Goal: Task Accomplishment & Management: Manage account settings

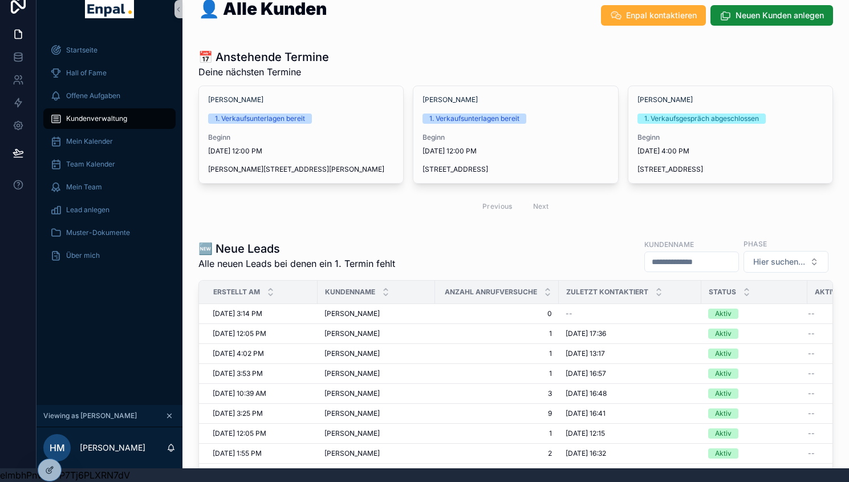
scroll to position [566, 0]
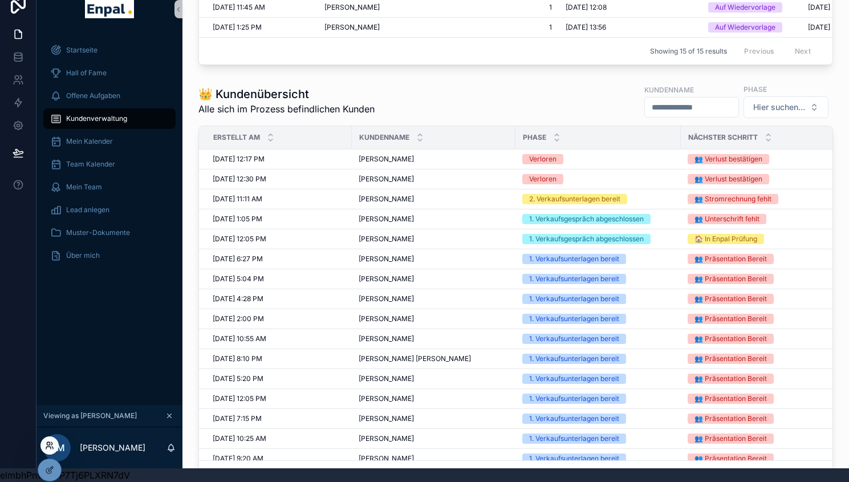
click at [50, 443] on icon at bounding box center [48, 443] width 3 height 3
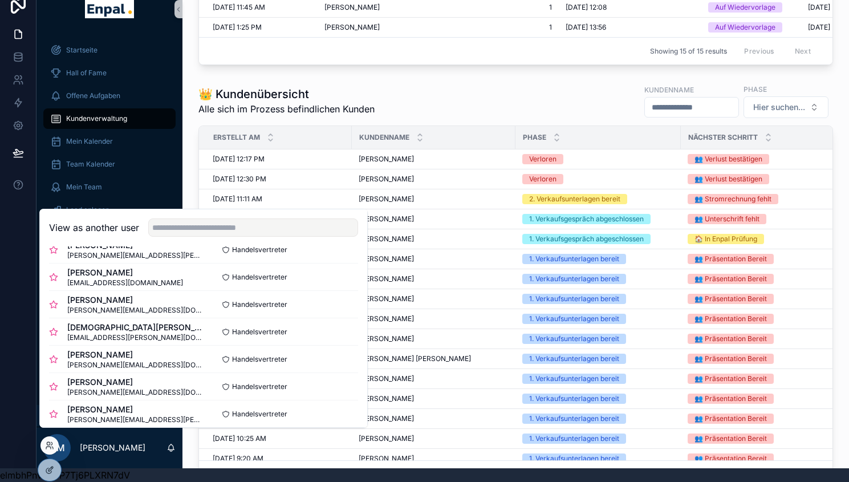
scroll to position [221, 0]
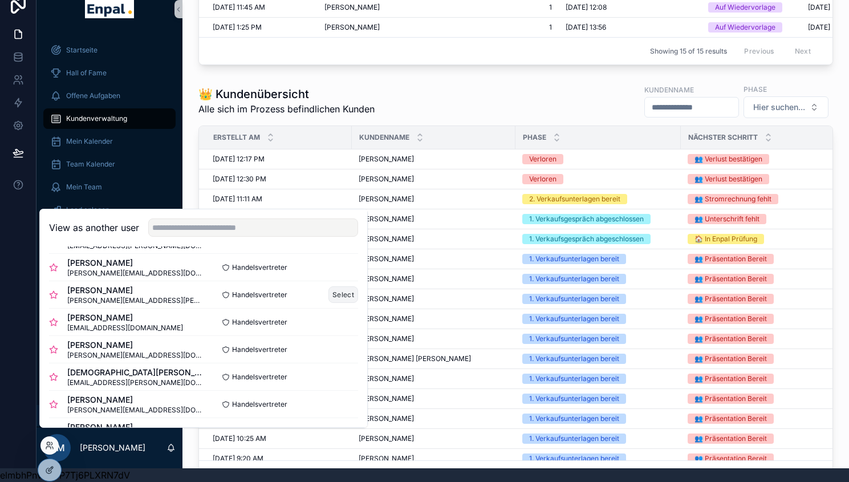
click at [347, 303] on button "Select" at bounding box center [343, 294] width 30 height 17
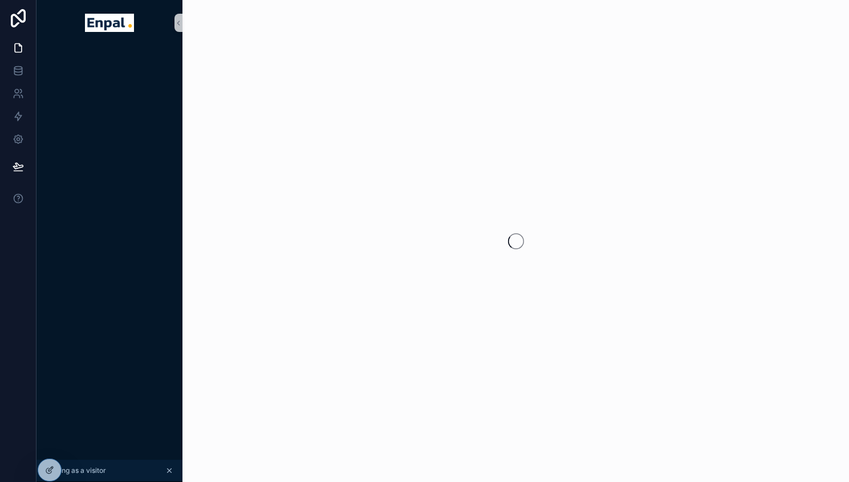
scroll to position [14, 0]
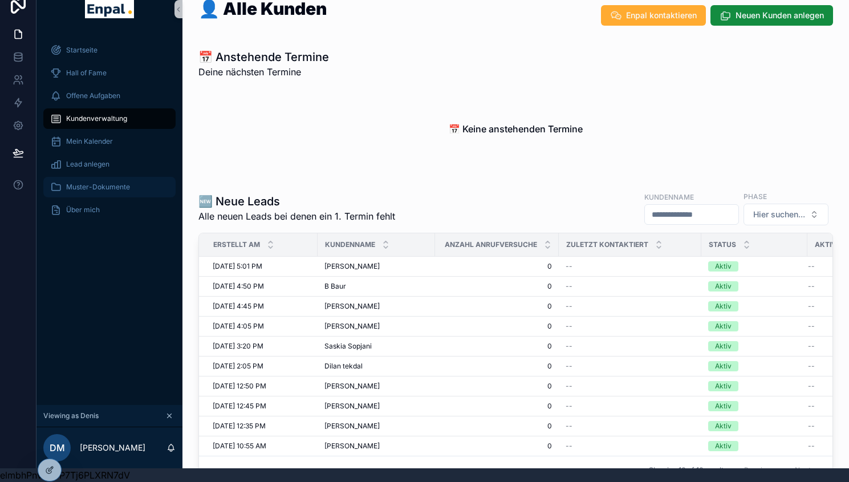
click at [109, 190] on span "Muster-Dokumente" at bounding box center [98, 186] width 64 height 9
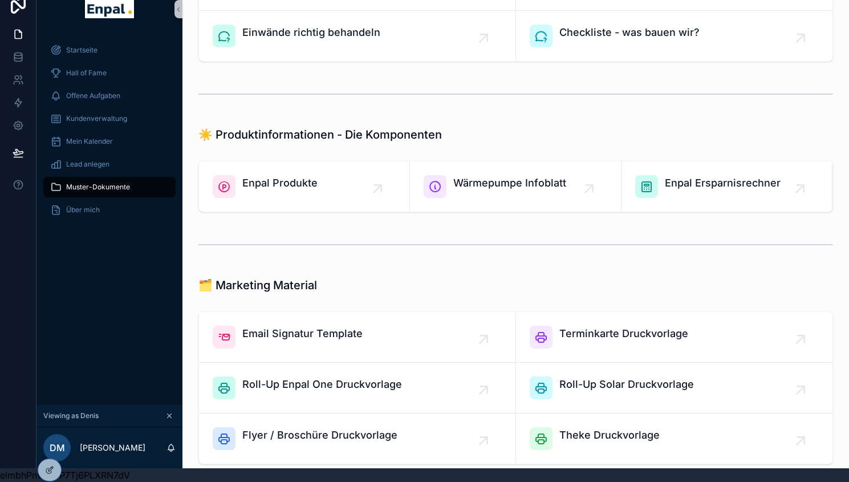
scroll to position [632, 0]
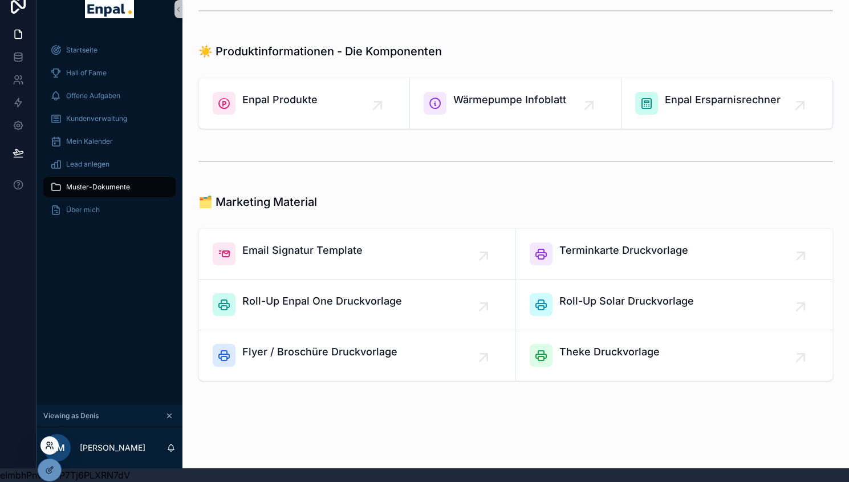
click at [50, 448] on icon at bounding box center [49, 445] width 9 height 9
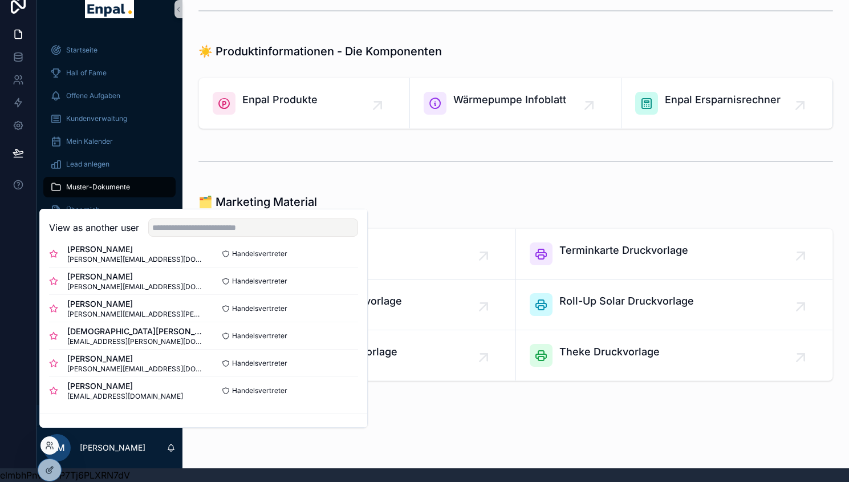
scroll to position [387, 0]
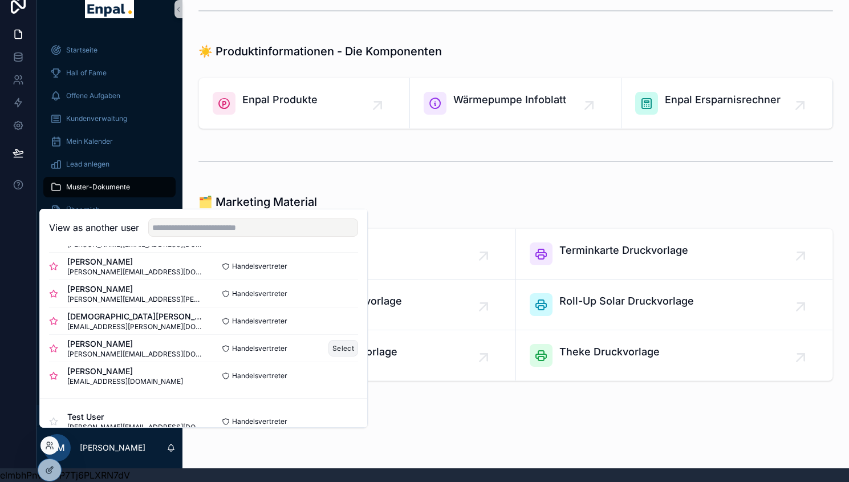
click at [338, 353] on button "Select" at bounding box center [343, 348] width 30 height 17
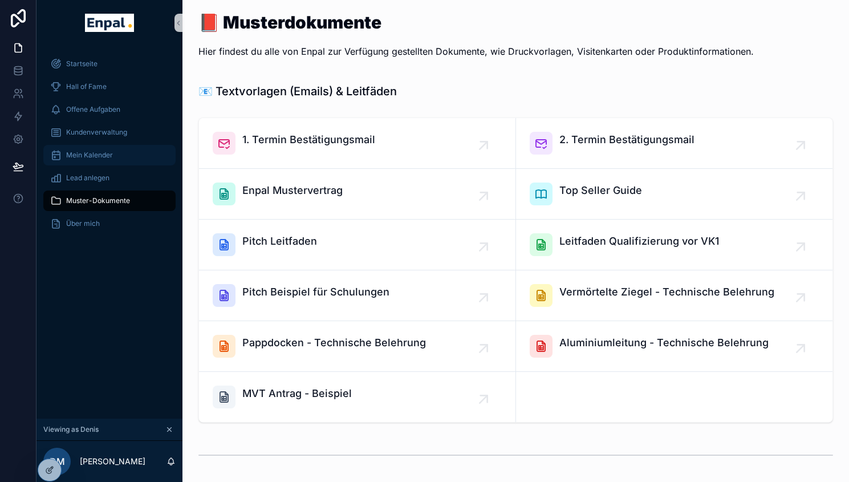
scroll to position [14, 0]
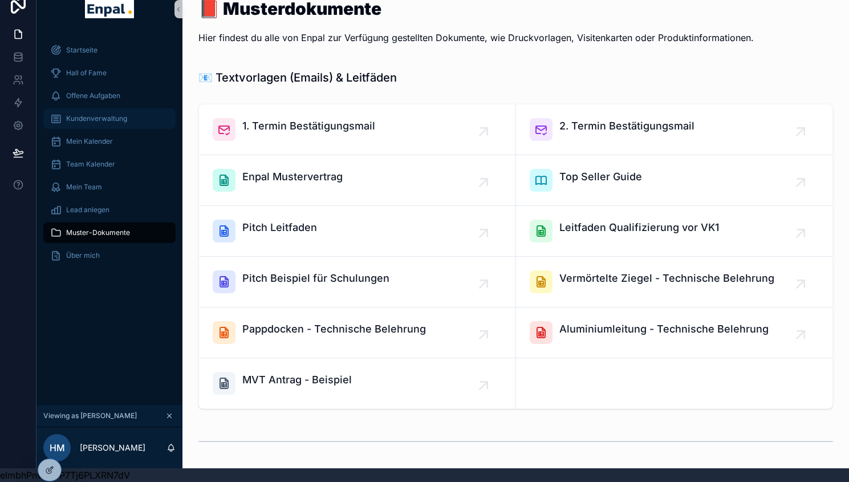
click at [98, 114] on span "Kundenverwaltung" at bounding box center [96, 118] width 61 height 9
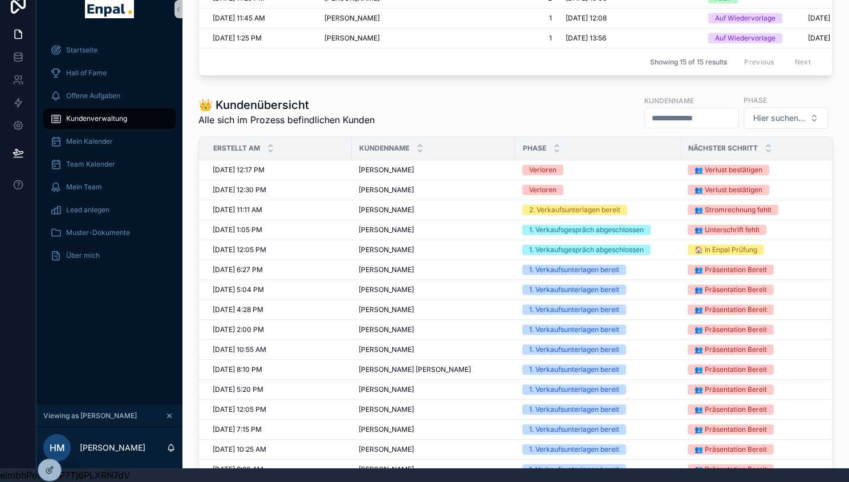
scroll to position [554, 0]
click at [392, 175] on div "Lea Finke Lea Finke" at bounding box center [434, 170] width 150 height 9
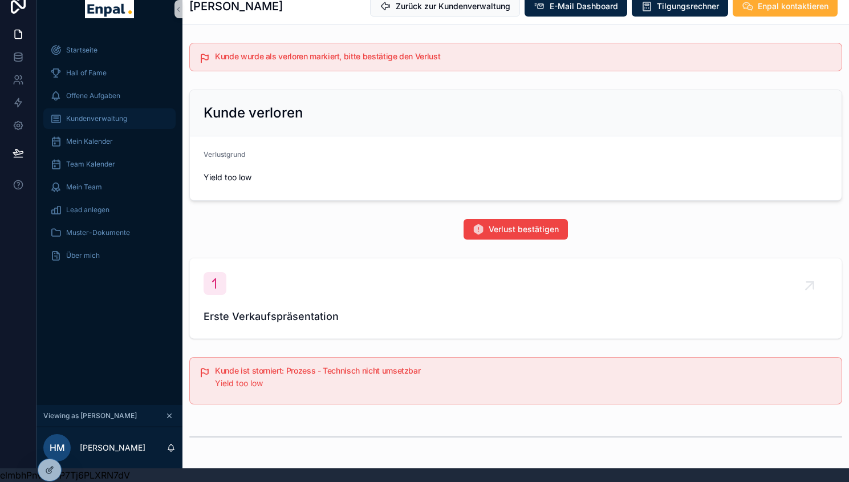
click at [101, 121] on span "Kundenverwaltung" at bounding box center [96, 118] width 61 height 9
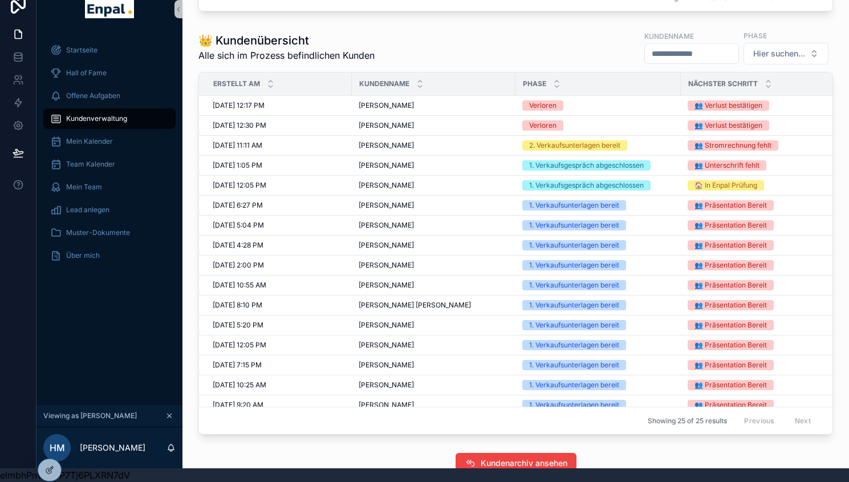
scroll to position [627, 0]
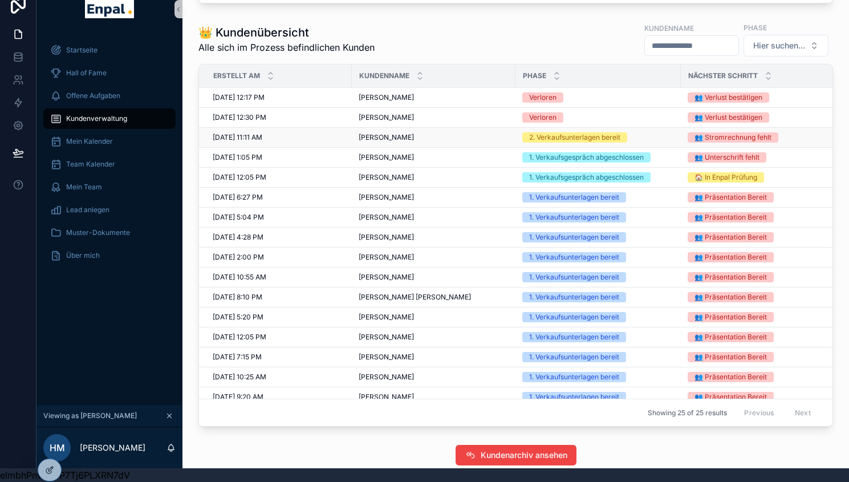
click at [414, 142] on span "Rick-Daniel Böttcher" at bounding box center [386, 137] width 55 height 9
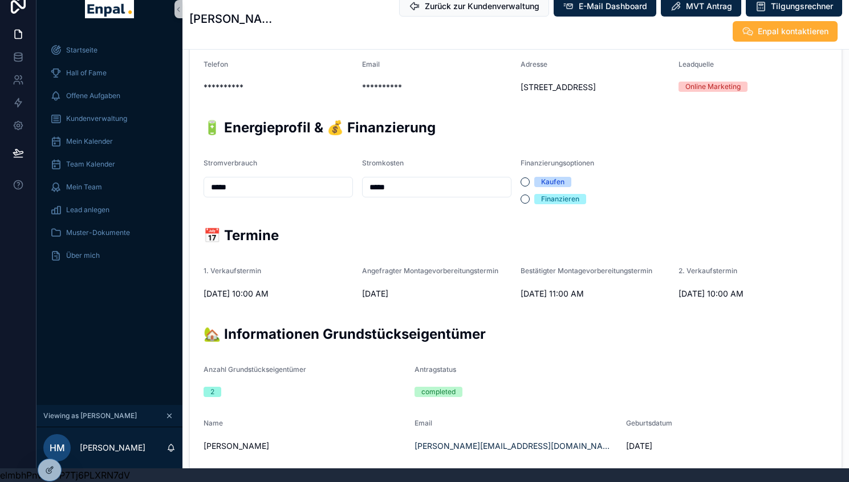
scroll to position [278, 0]
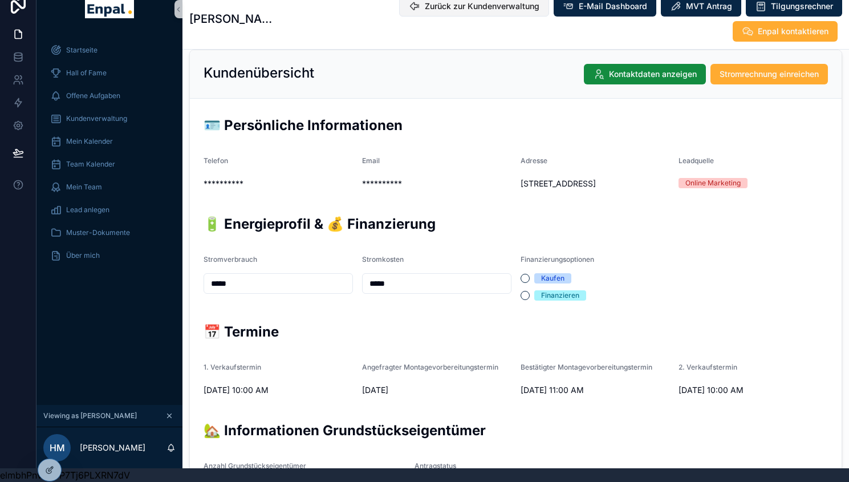
click at [481, 8] on span "Zurück zur Kundenverwaltung" at bounding box center [482, 6] width 115 height 11
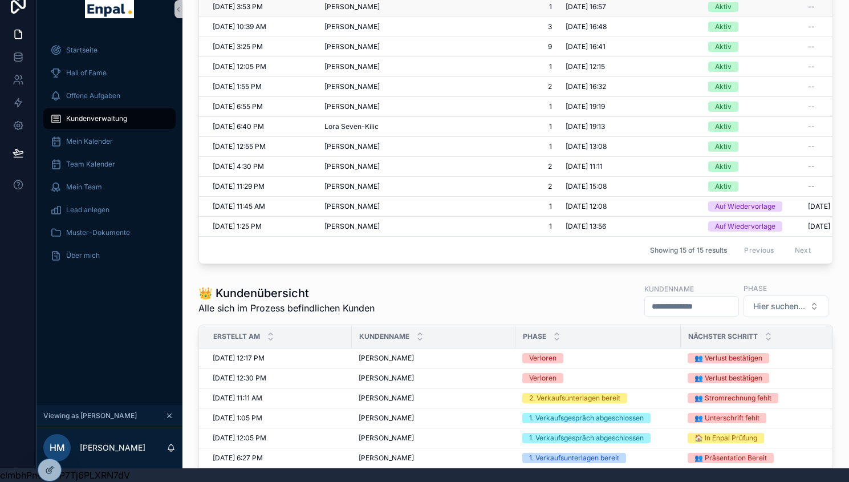
scroll to position [366, 0]
click at [201, 257] on div "Showing 15 of 15 results Previous Next" at bounding box center [515, 250] width 633 height 27
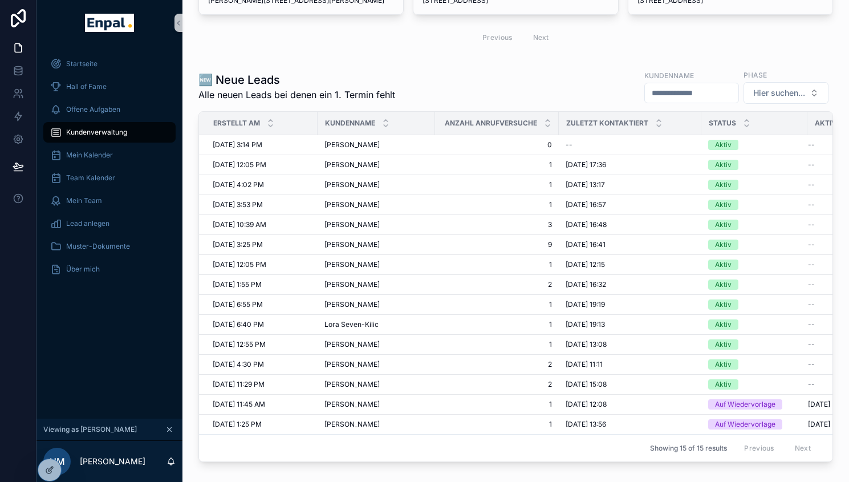
scroll to position [257, 0]
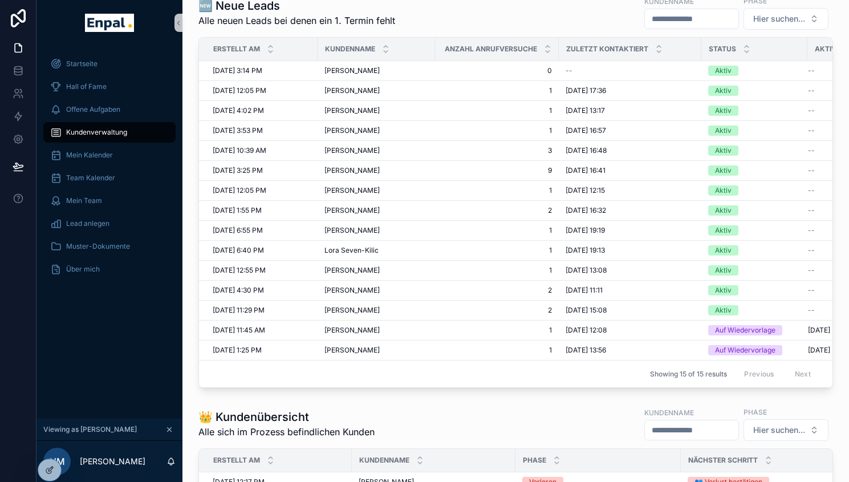
click at [297, 425] on h1 "👑 Kundenübersicht" at bounding box center [286, 417] width 176 height 16
click at [50, 442] on icon at bounding box center [48, 443] width 3 height 3
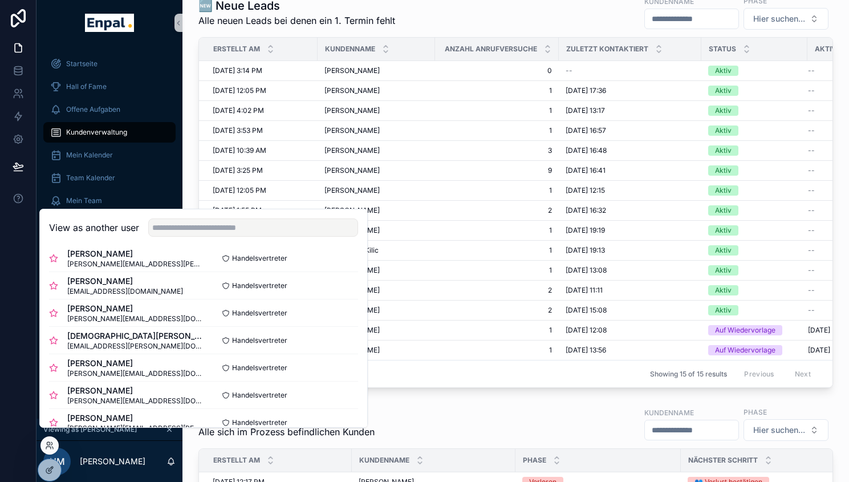
scroll to position [262, 0]
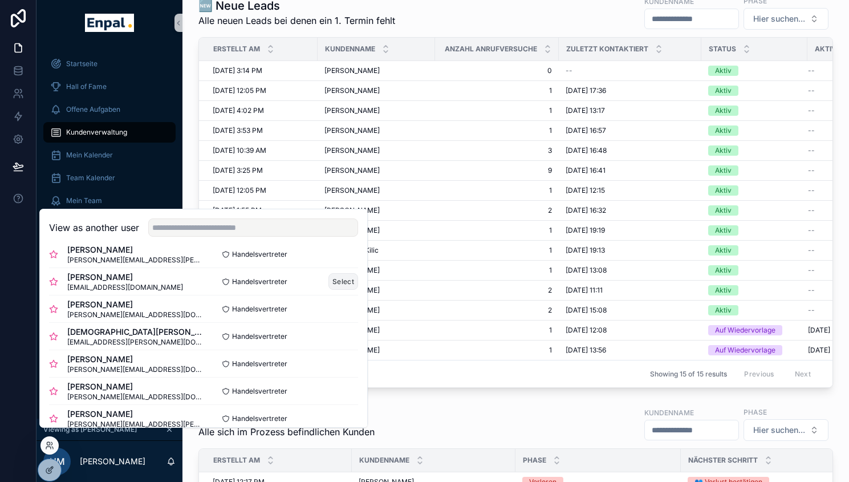
click at [329, 289] on button "Select" at bounding box center [343, 281] width 30 height 17
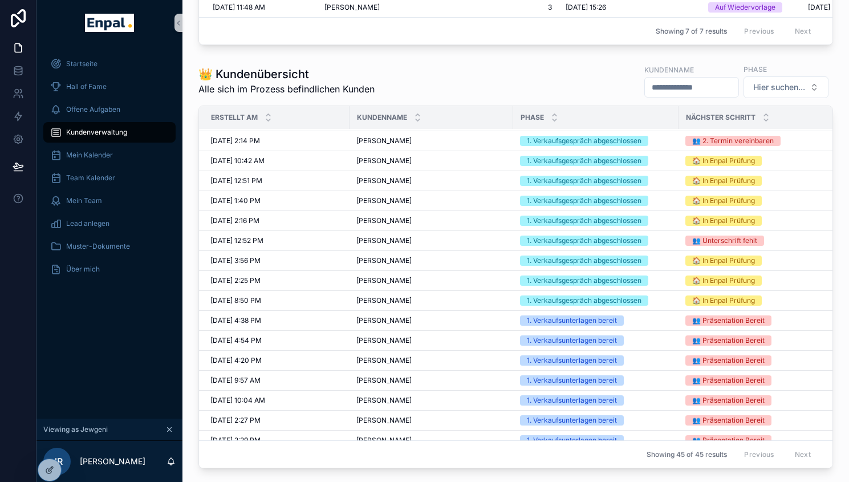
scroll to position [0, 2]
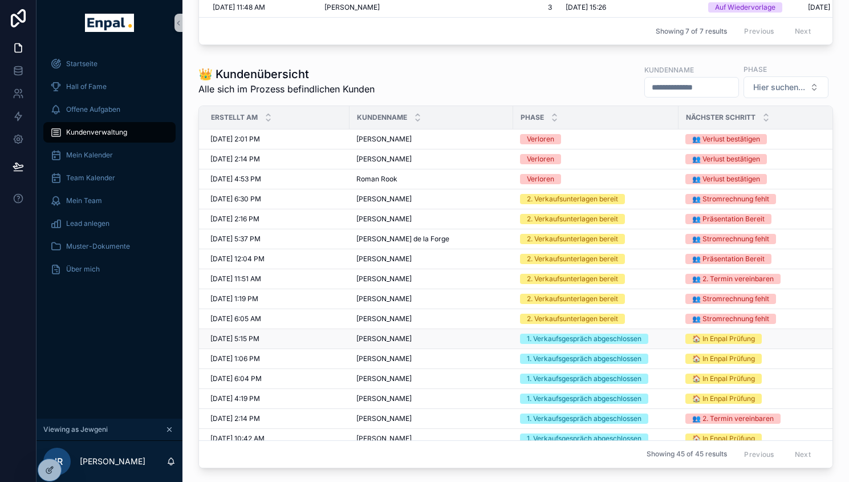
click at [395, 343] on span "[PERSON_NAME]" at bounding box center [383, 338] width 55 height 9
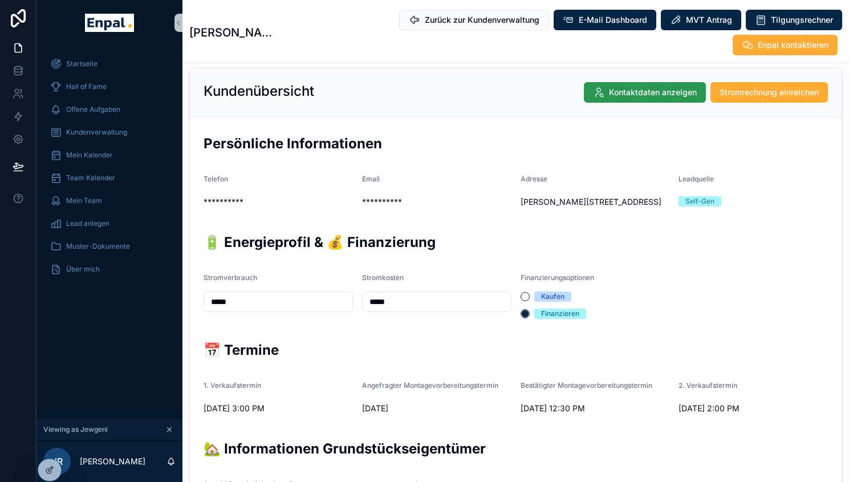
scroll to position [206, 0]
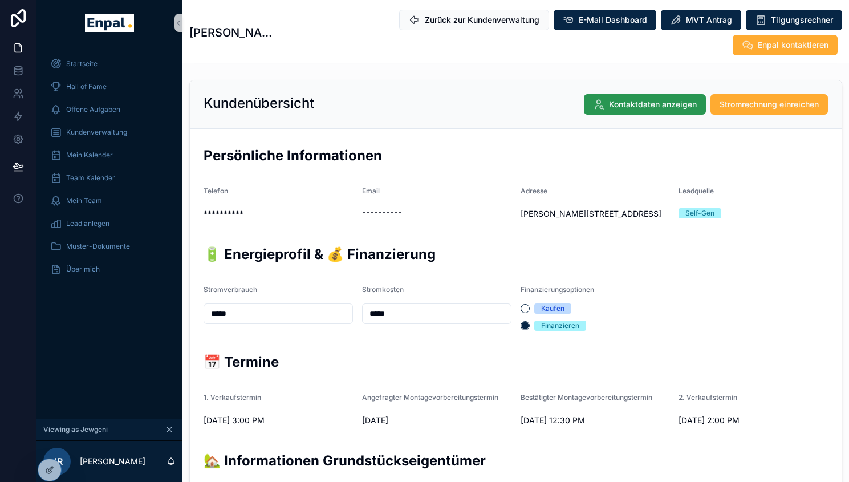
click at [622, 108] on span "Kontaktdaten anzeigen" at bounding box center [653, 104] width 88 height 11
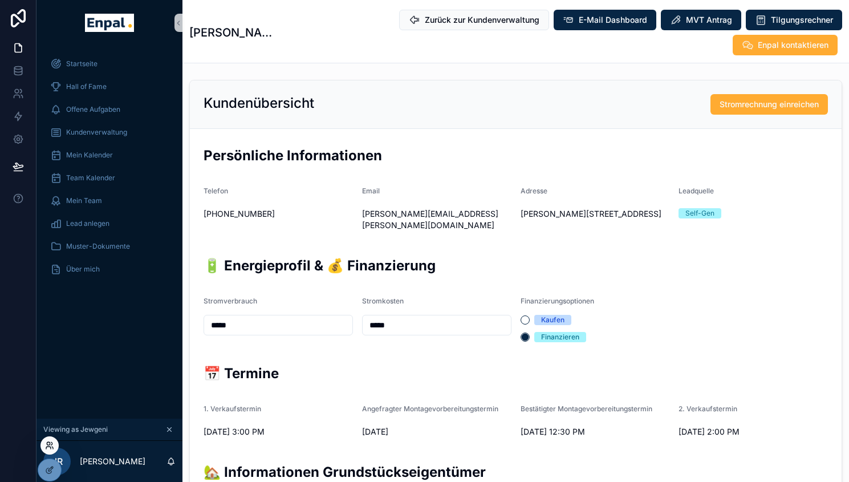
click at [47, 448] on icon at bounding box center [49, 445] width 9 height 9
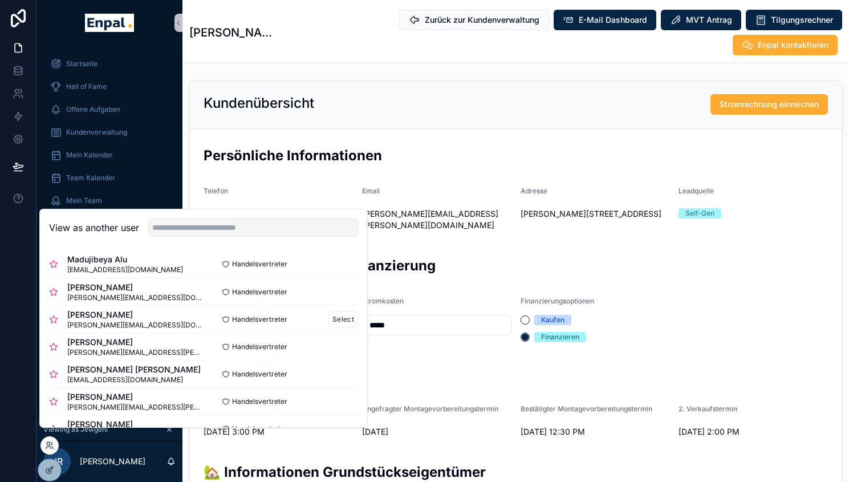
scroll to position [0, 0]
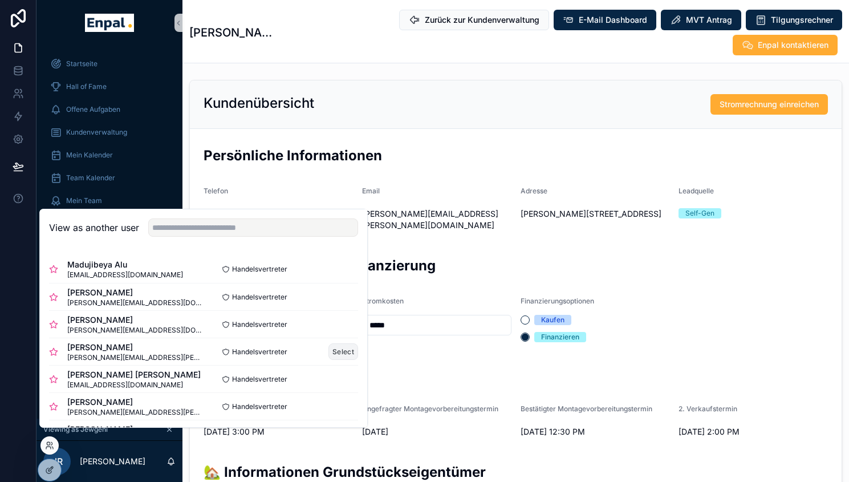
click at [331, 355] on button "Select" at bounding box center [343, 351] width 30 height 17
click at [102, 129] on span "Kundenverwaltung" at bounding box center [96, 132] width 61 height 9
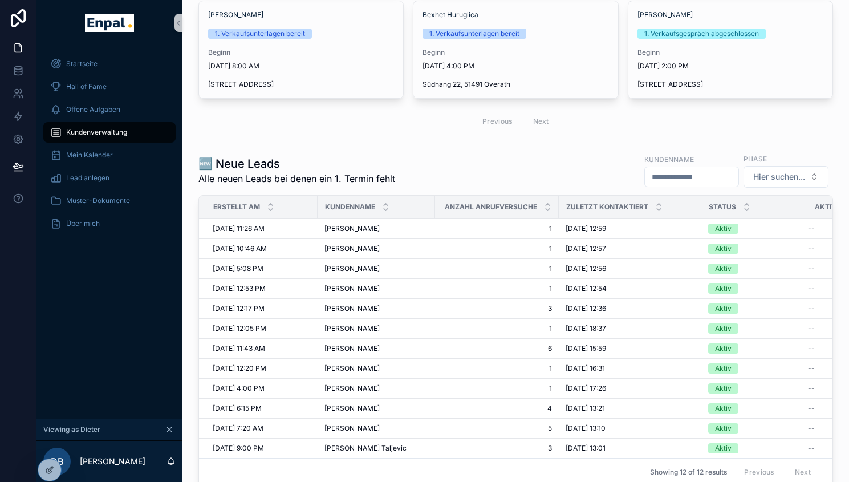
click at [246, 304] on span "[DATE] 12:17 PM" at bounding box center [239, 308] width 52 height 9
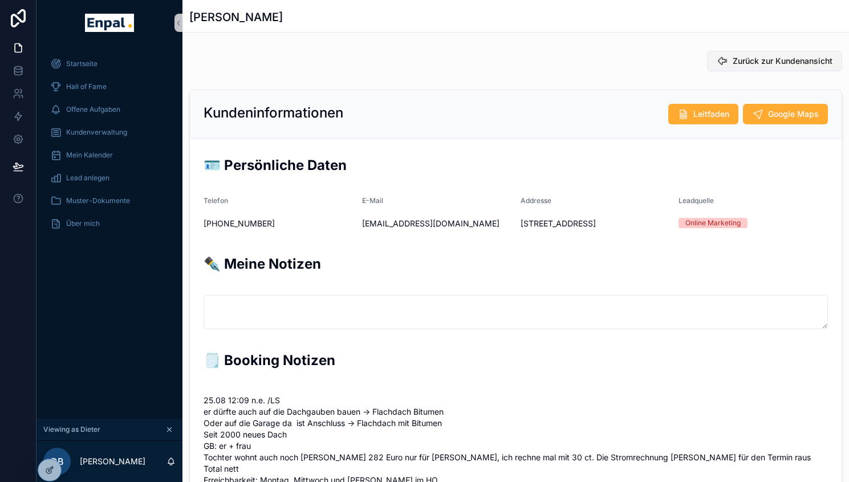
click at [725, 51] on button "Zurück zur Kundenansicht" at bounding box center [774, 61] width 135 height 21
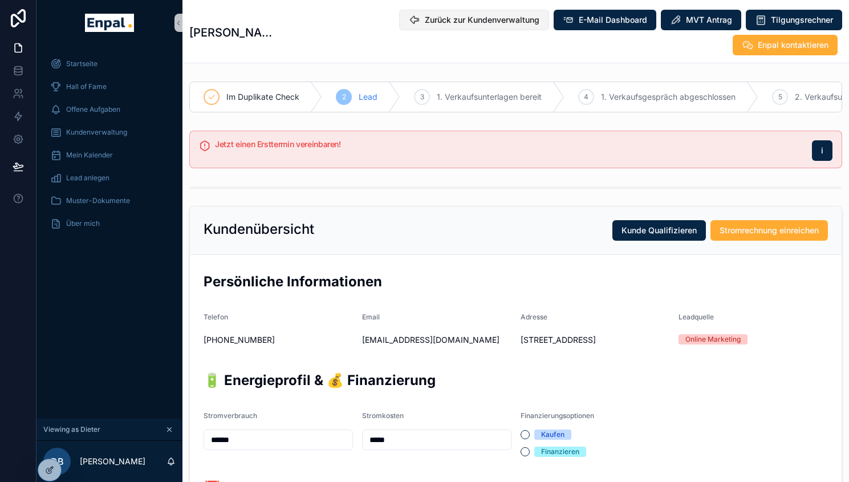
click at [425, 25] on span "Zurück zur Kundenverwaltung" at bounding box center [482, 19] width 115 height 11
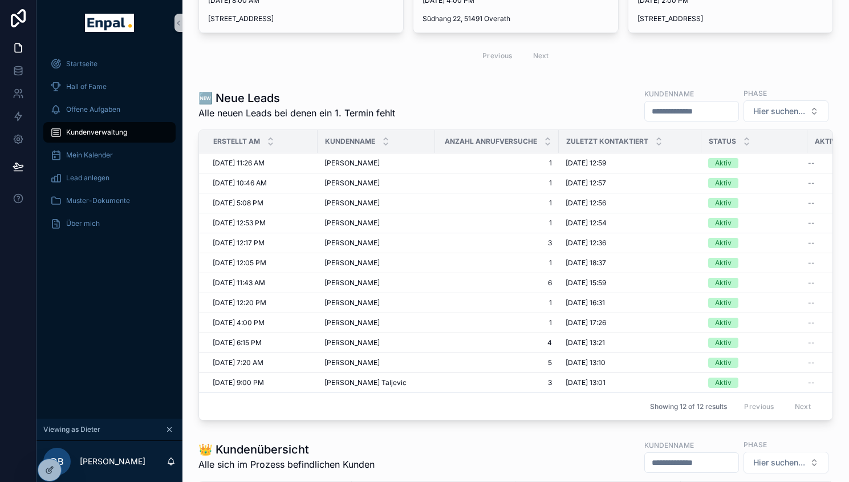
scroll to position [282, 0]
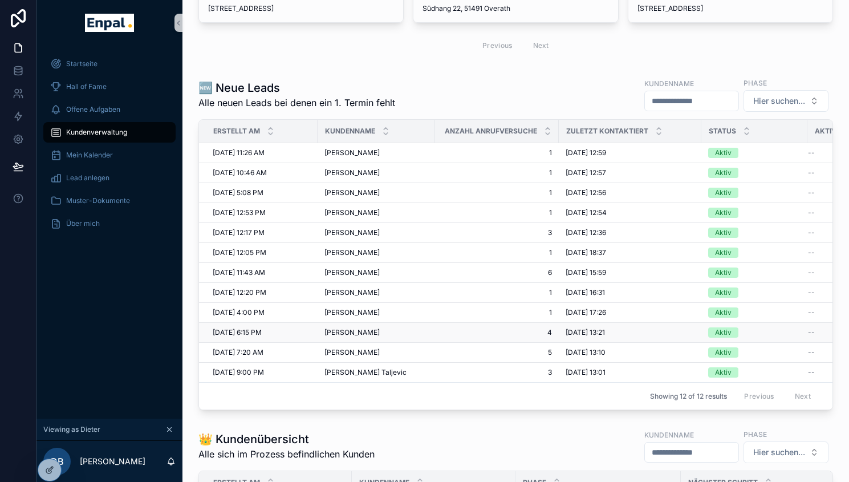
click at [355, 333] on span "[PERSON_NAME]" at bounding box center [351, 332] width 55 height 9
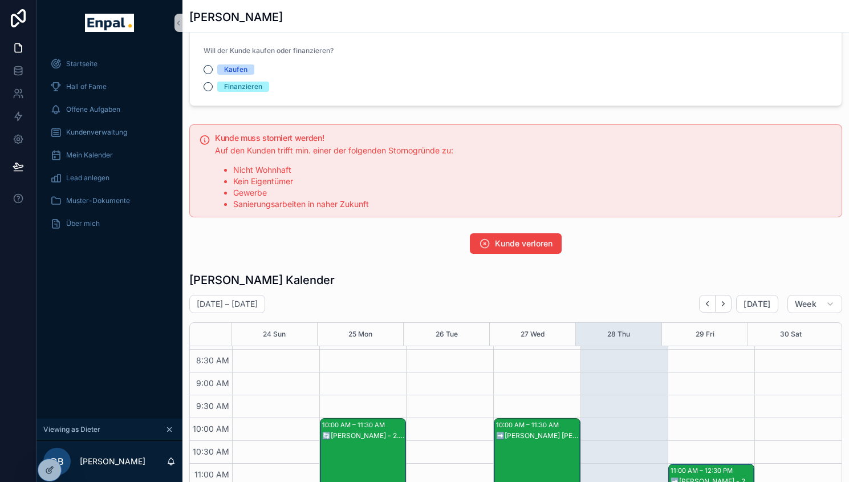
scroll to position [1248, 0]
